Goal: Task Accomplishment & Management: Complete application form

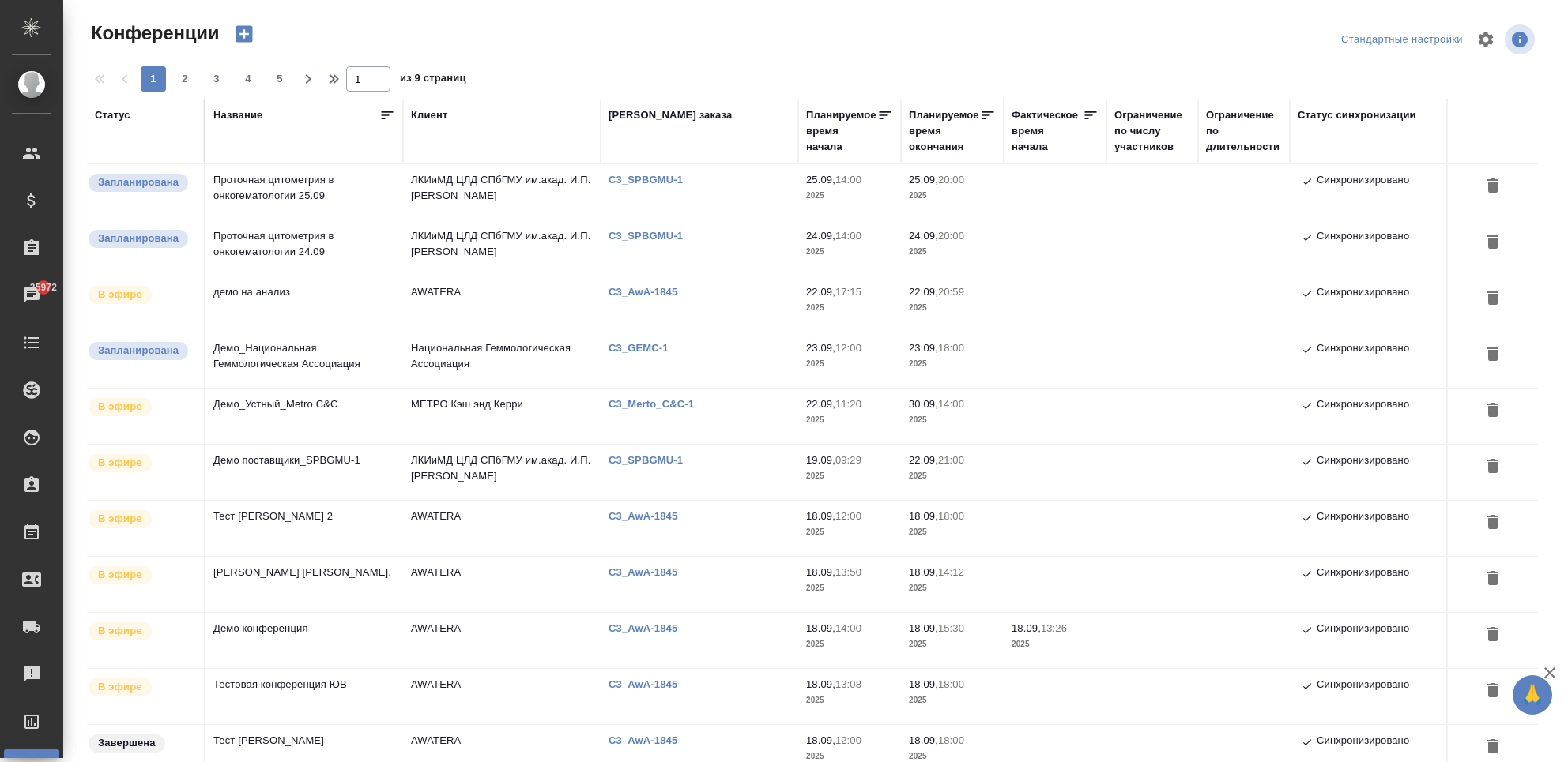
click at [673, 180] on p "C3_SPBGMU-1" at bounding box center [652, 179] width 86 height 12
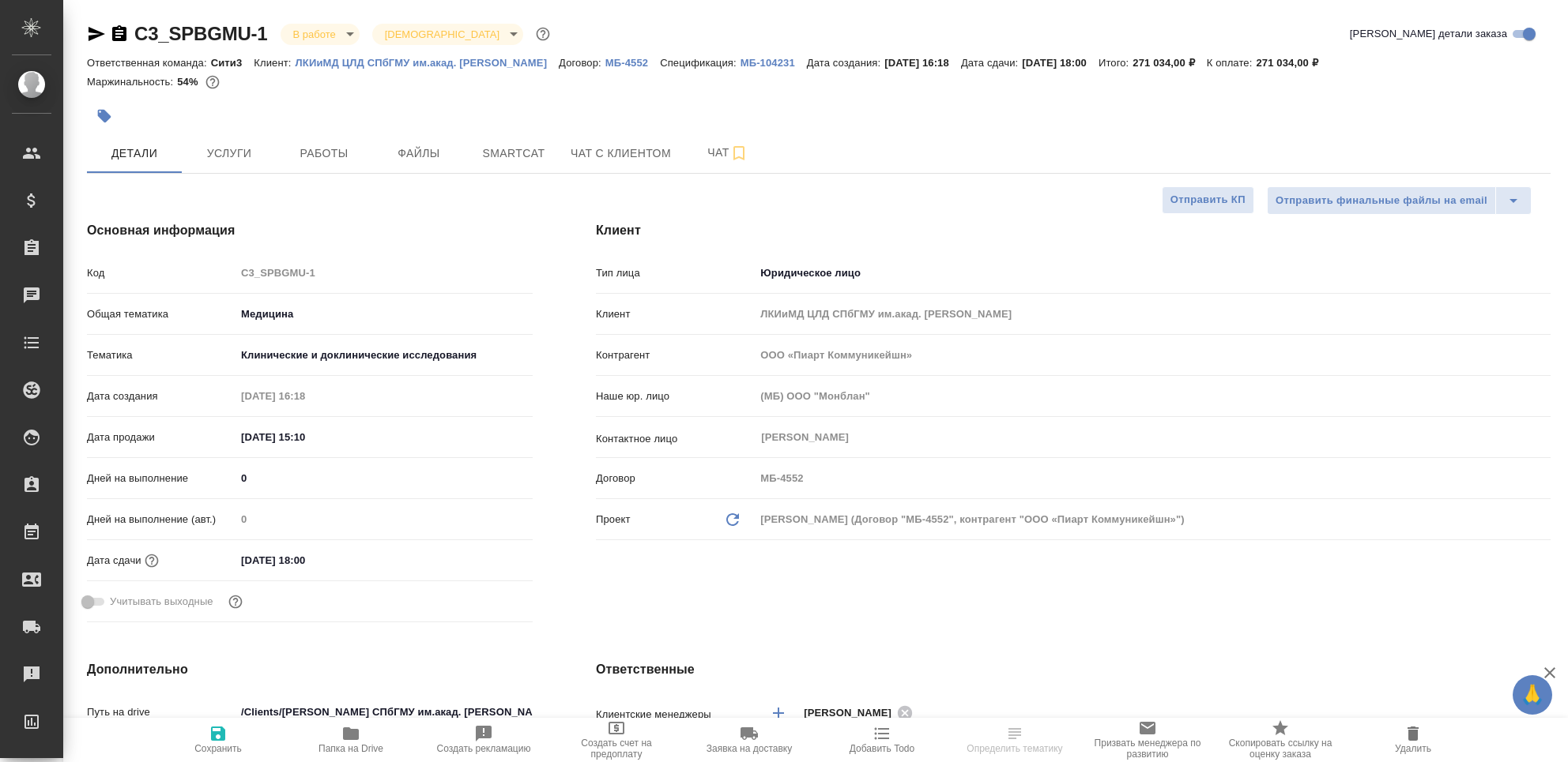
select select "RU"
type textarea "x"
type input "Юридический"
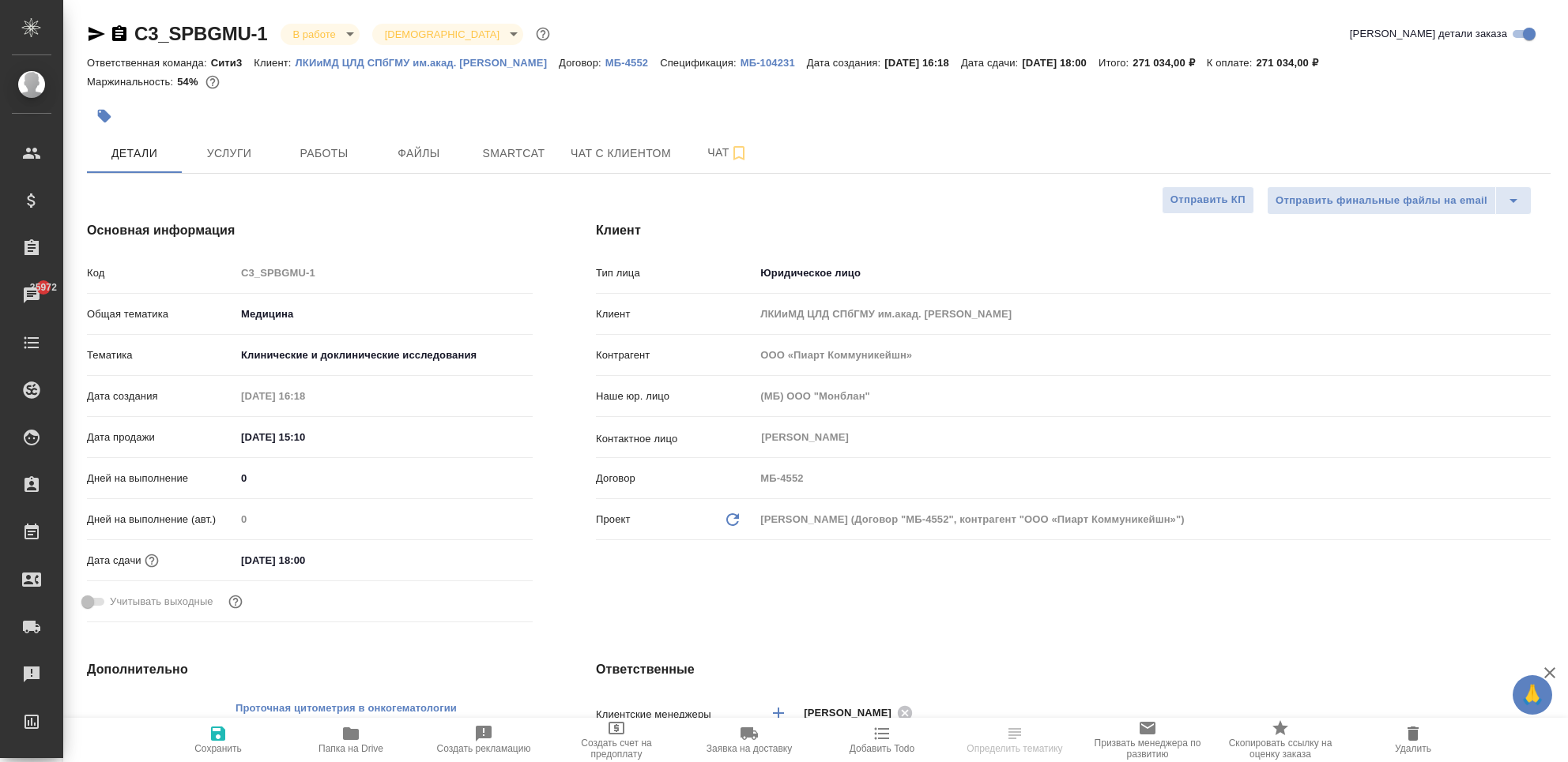
scroll to position [316, 0]
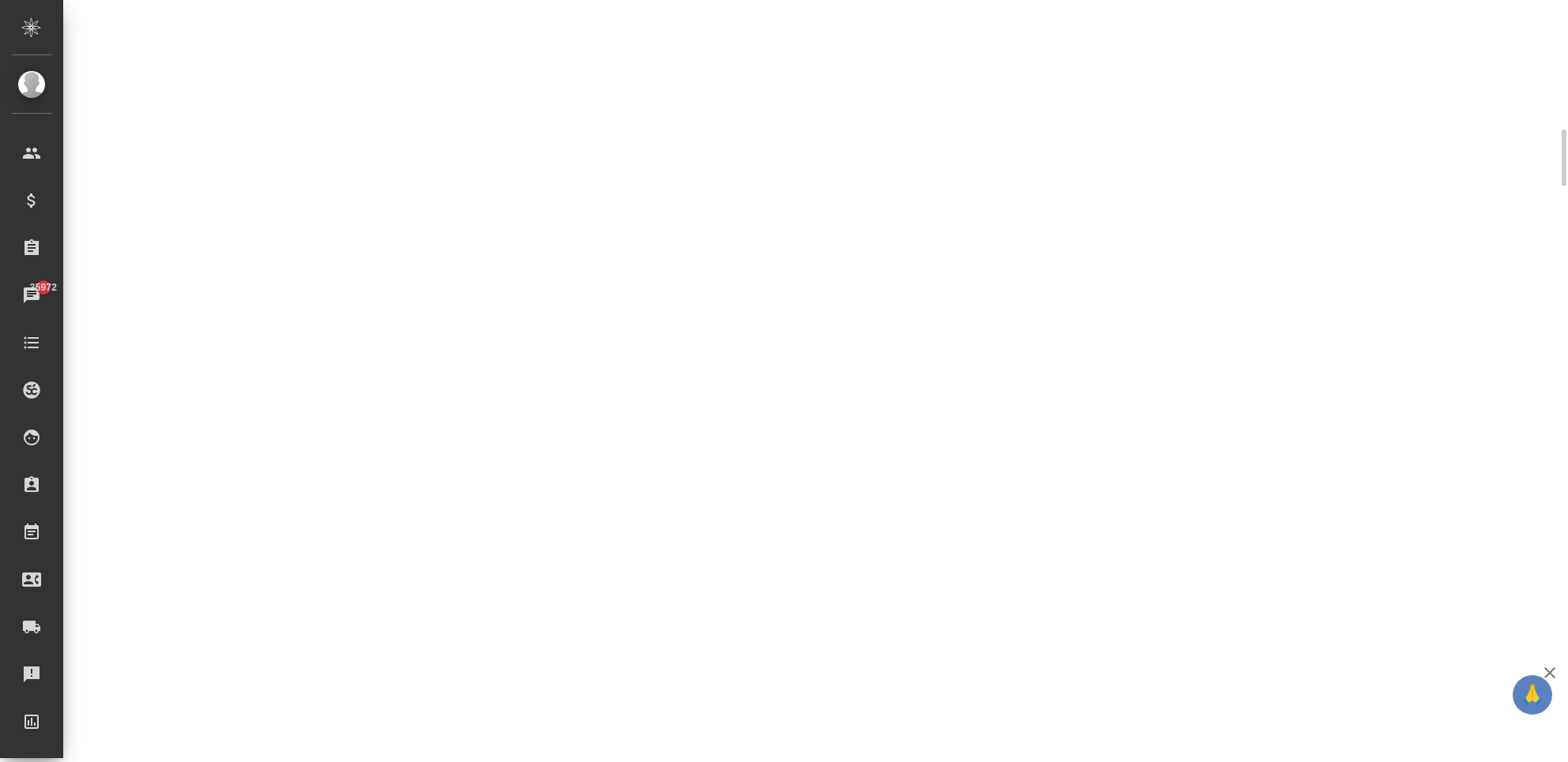
select select "RU"
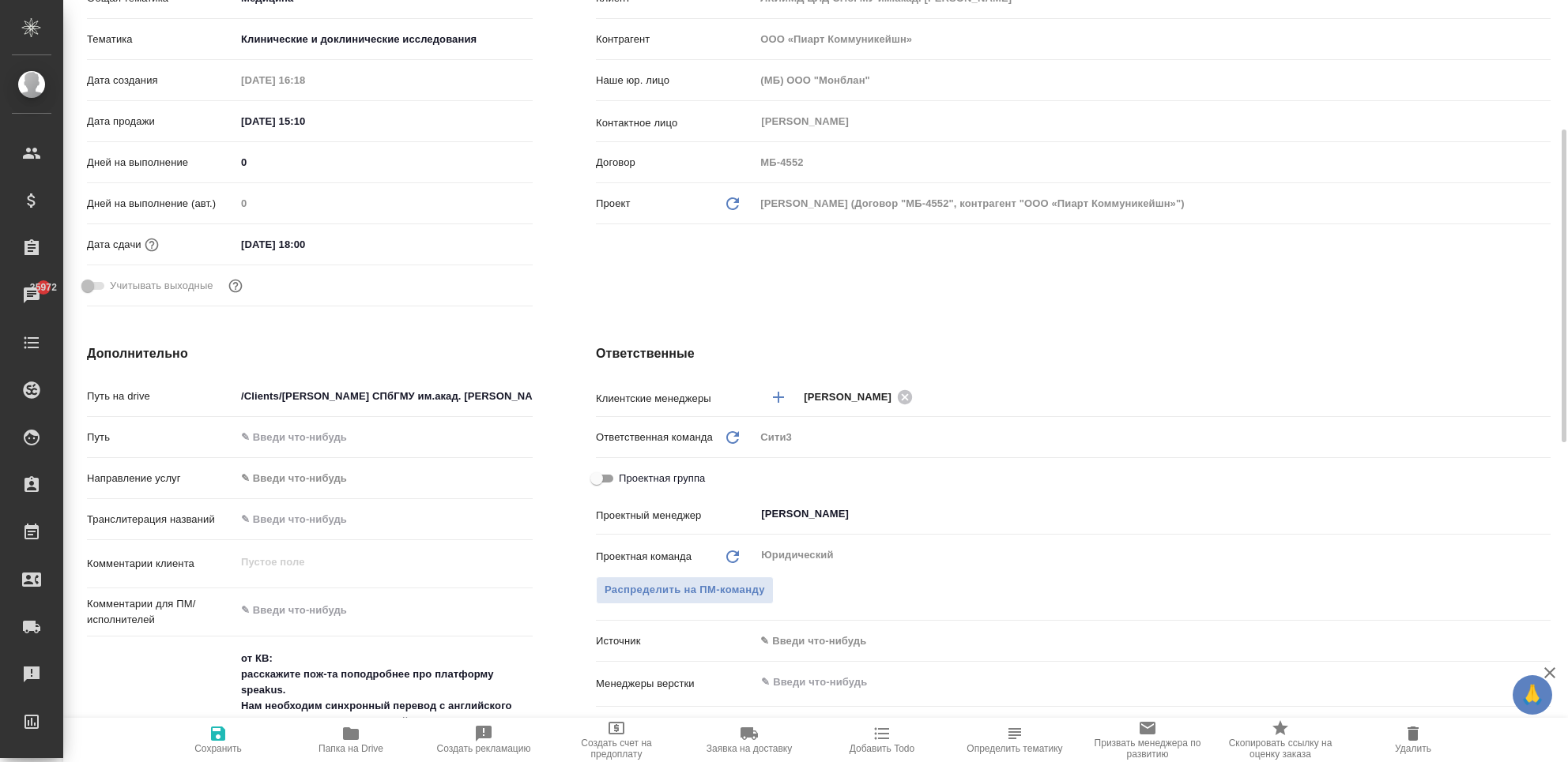
type textarea "x"
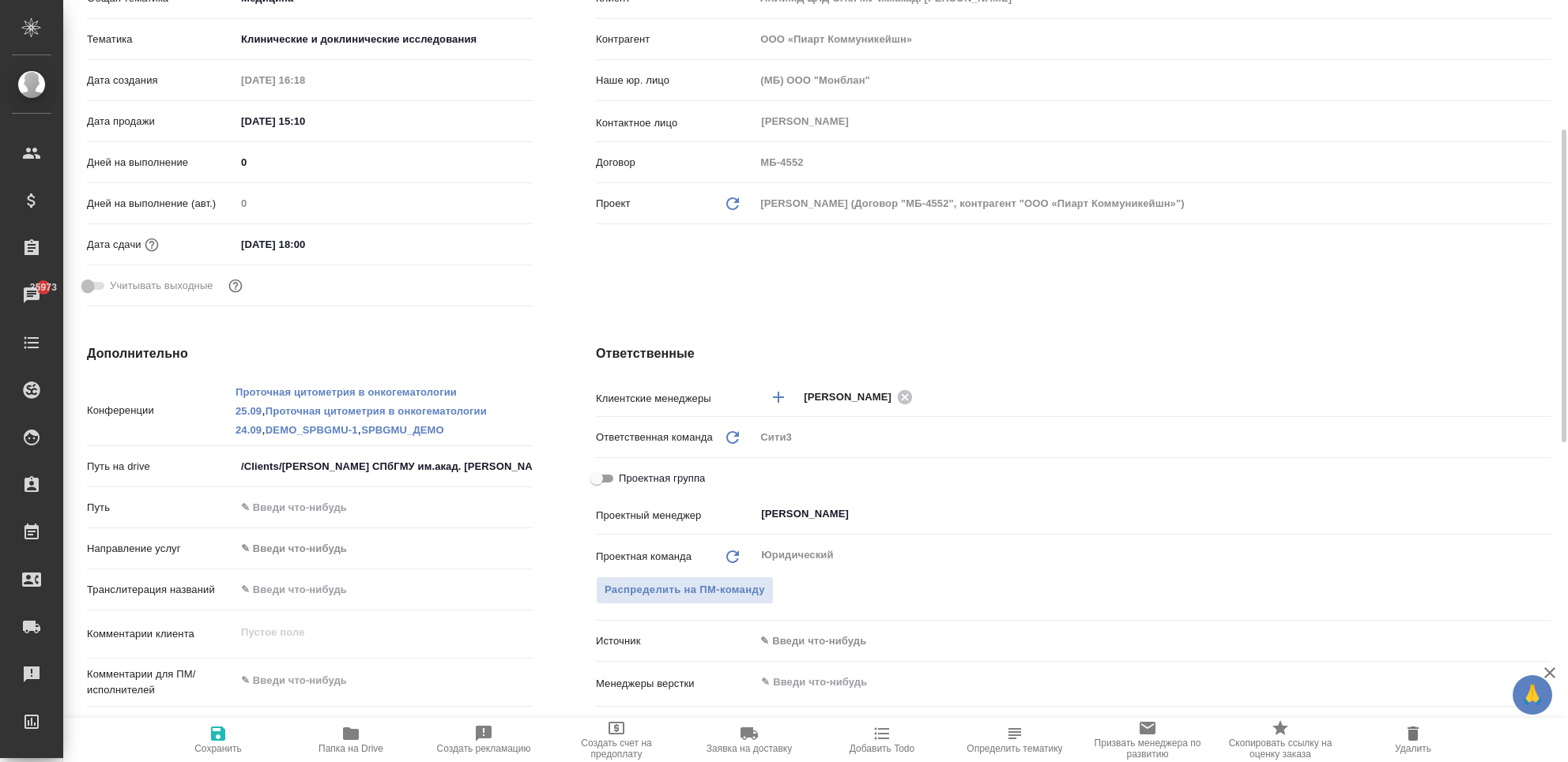
type textarea "x"
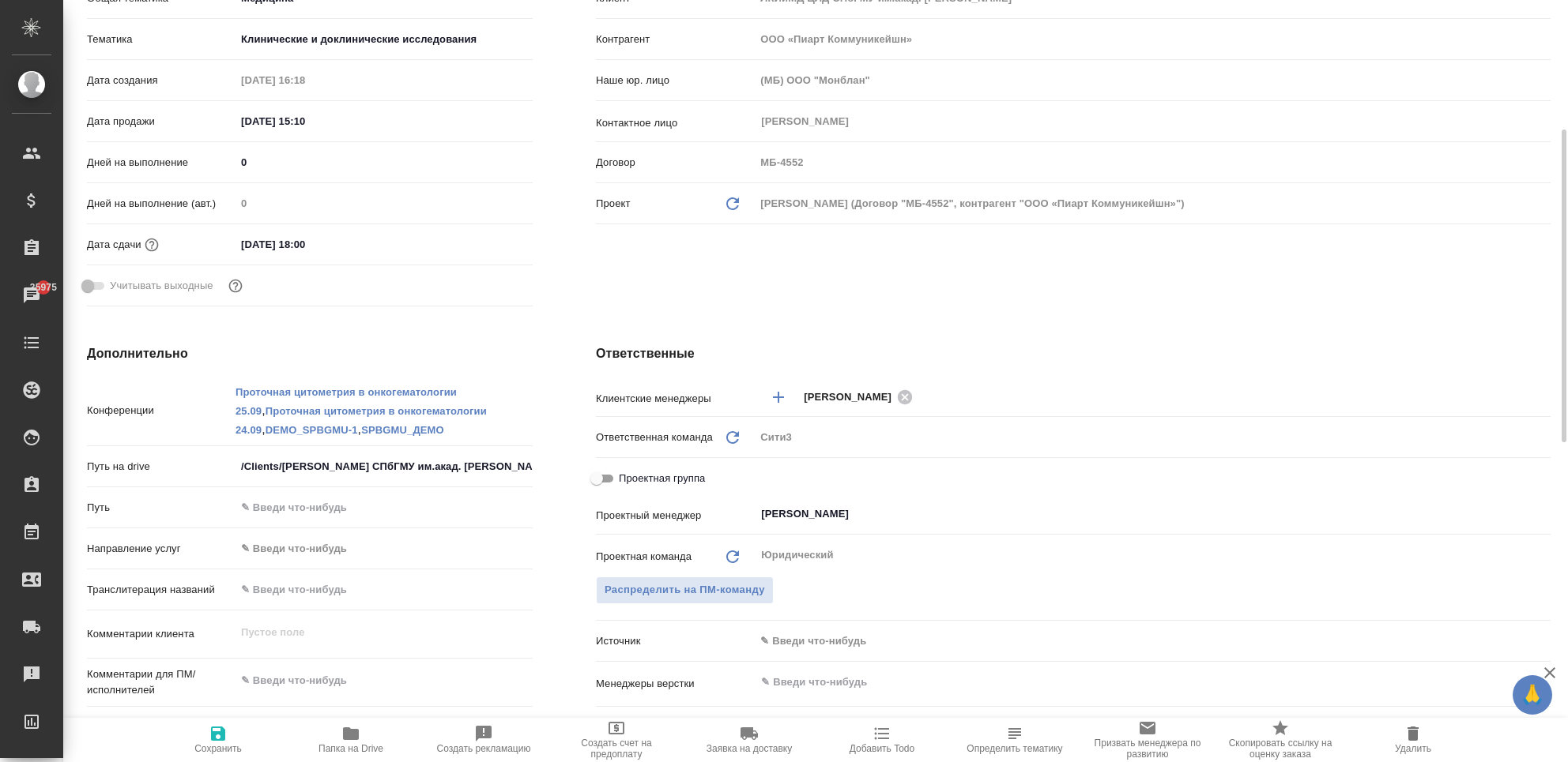
type textarea "x"
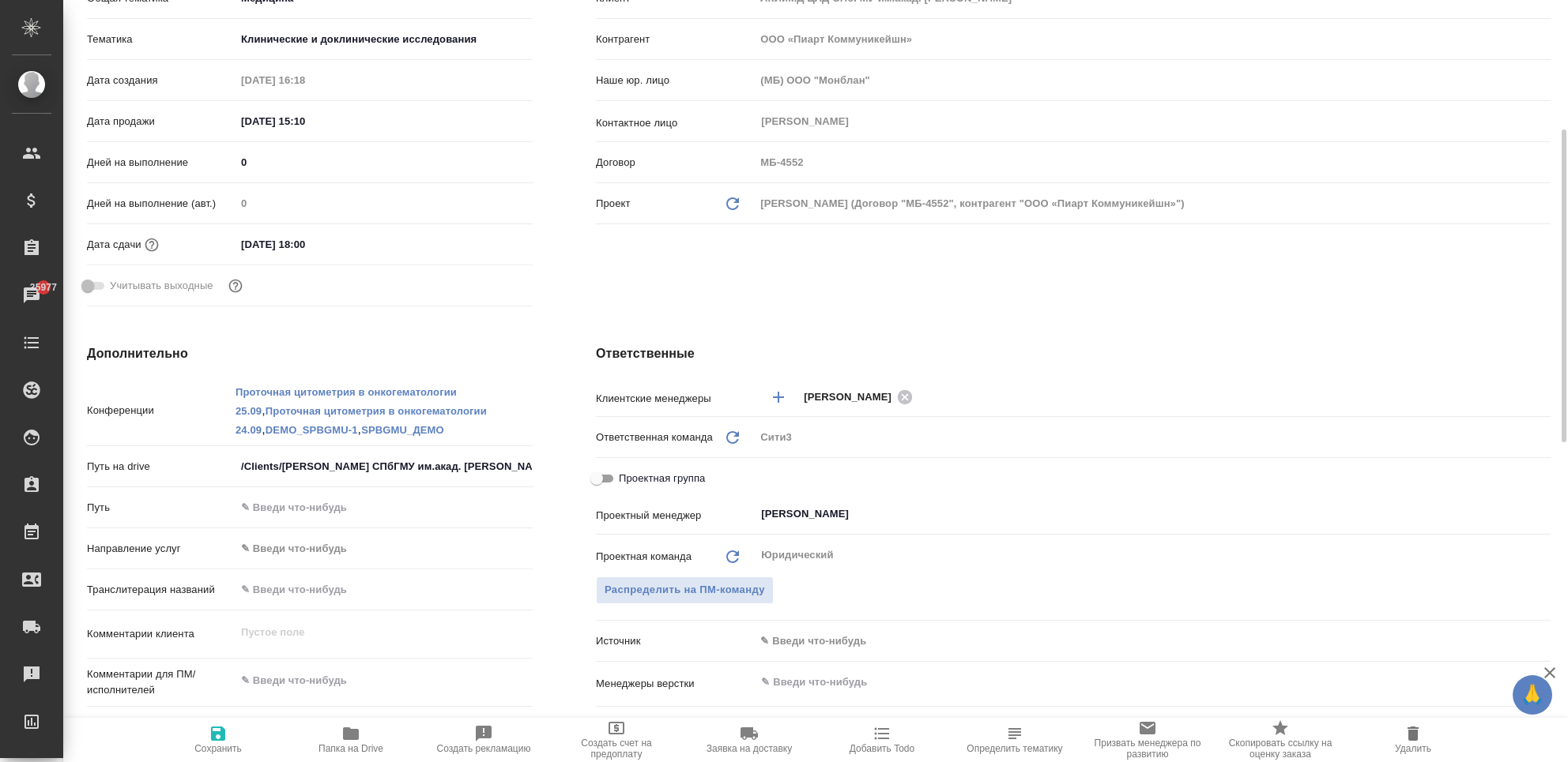
type textarea "x"
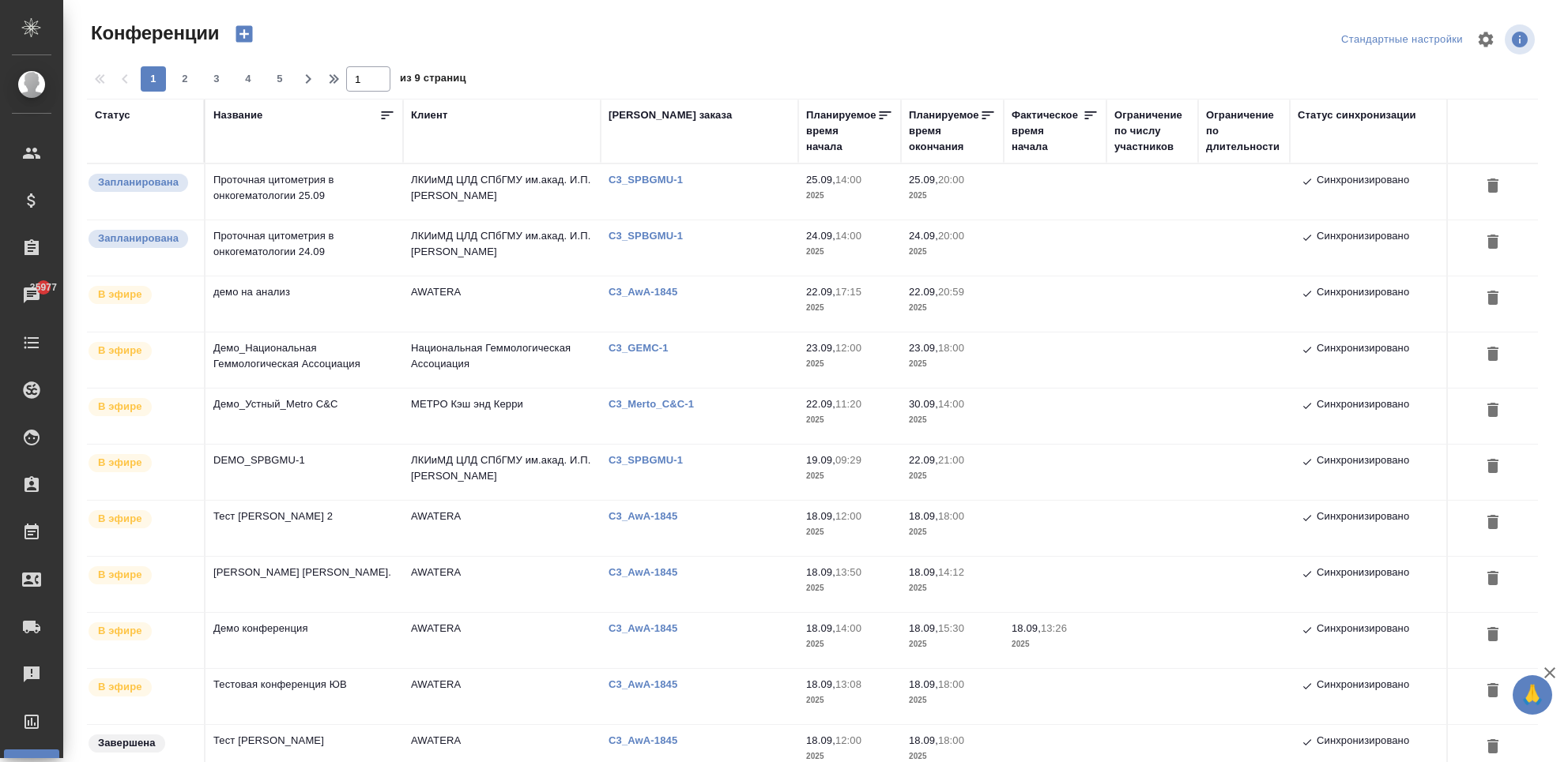
click at [1027, 26] on div at bounding box center [818, 40] width 488 height 38
